Goal: Task Accomplishment & Management: Use online tool/utility

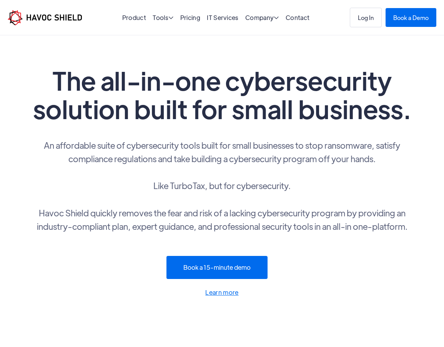
click at [362, 22] on link "Log In" at bounding box center [366, 18] width 32 height 20
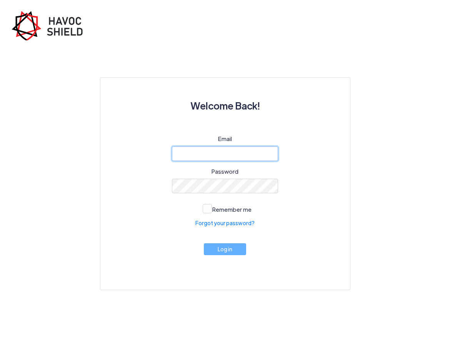
click at [205, 153] on input "email" at bounding box center [225, 154] width 107 height 15
click at [364, 88] on div "Welcome Back! Email Password Remember me Forgot your password? Log in" at bounding box center [224, 165] width 369 height 250
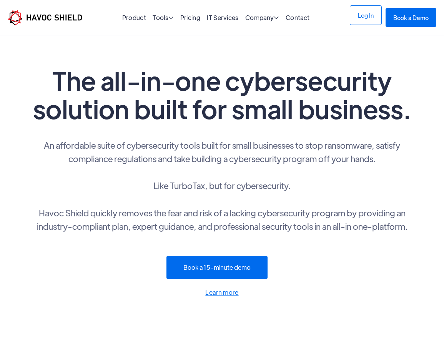
click at [366, 17] on link "Log In" at bounding box center [366, 15] width 32 height 20
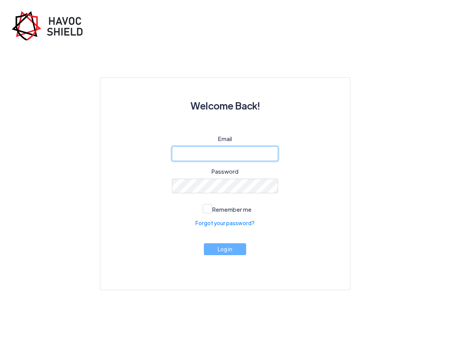
type input "[EMAIL_ADDRESS][DOMAIN_NAME]"
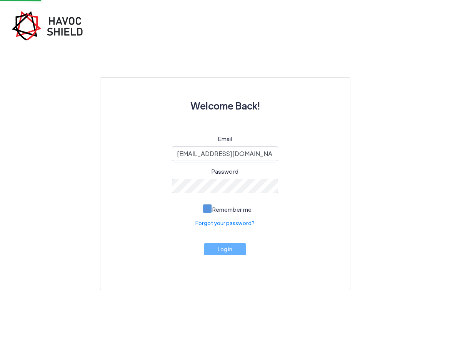
click at [210, 212] on span at bounding box center [207, 208] width 9 height 9
click at [0, 0] on input "Remember me" at bounding box center [0, 0] width 0 height 0
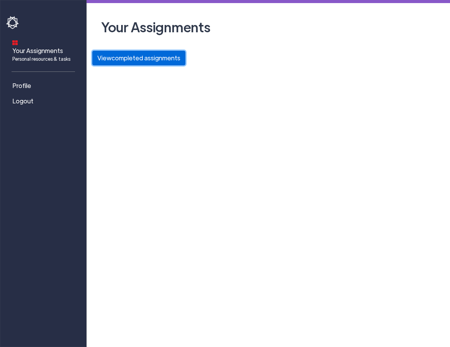
click at [153, 58] on button "View completed assignments" at bounding box center [138, 58] width 93 height 15
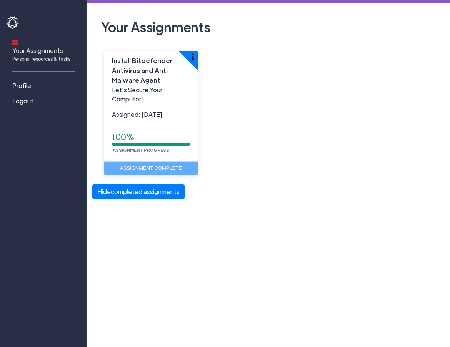
click at [40, 35] on link "Your Assignments Personal resources & tasks" at bounding box center [44, 50] width 77 height 30
